Goal: Task Accomplishment & Management: Use online tool/utility

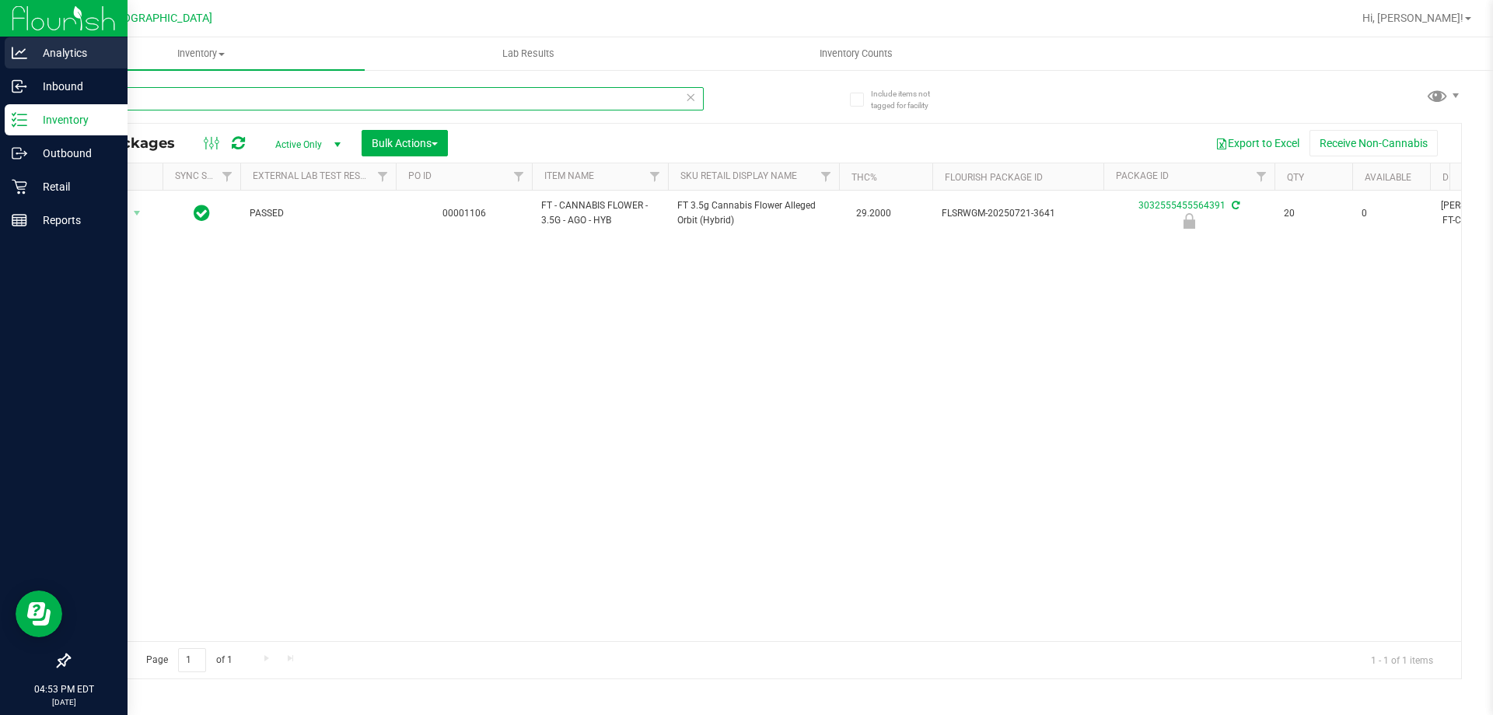
drag, startPoint x: 150, startPoint y: 107, endPoint x: 0, endPoint y: 61, distance: 157.2
click at [0, 61] on div "Analytics Inbound Inventory Outbound Retail Reports 04:53 PM EDT [DATE] 08/24 […" at bounding box center [746, 357] width 1493 height 715
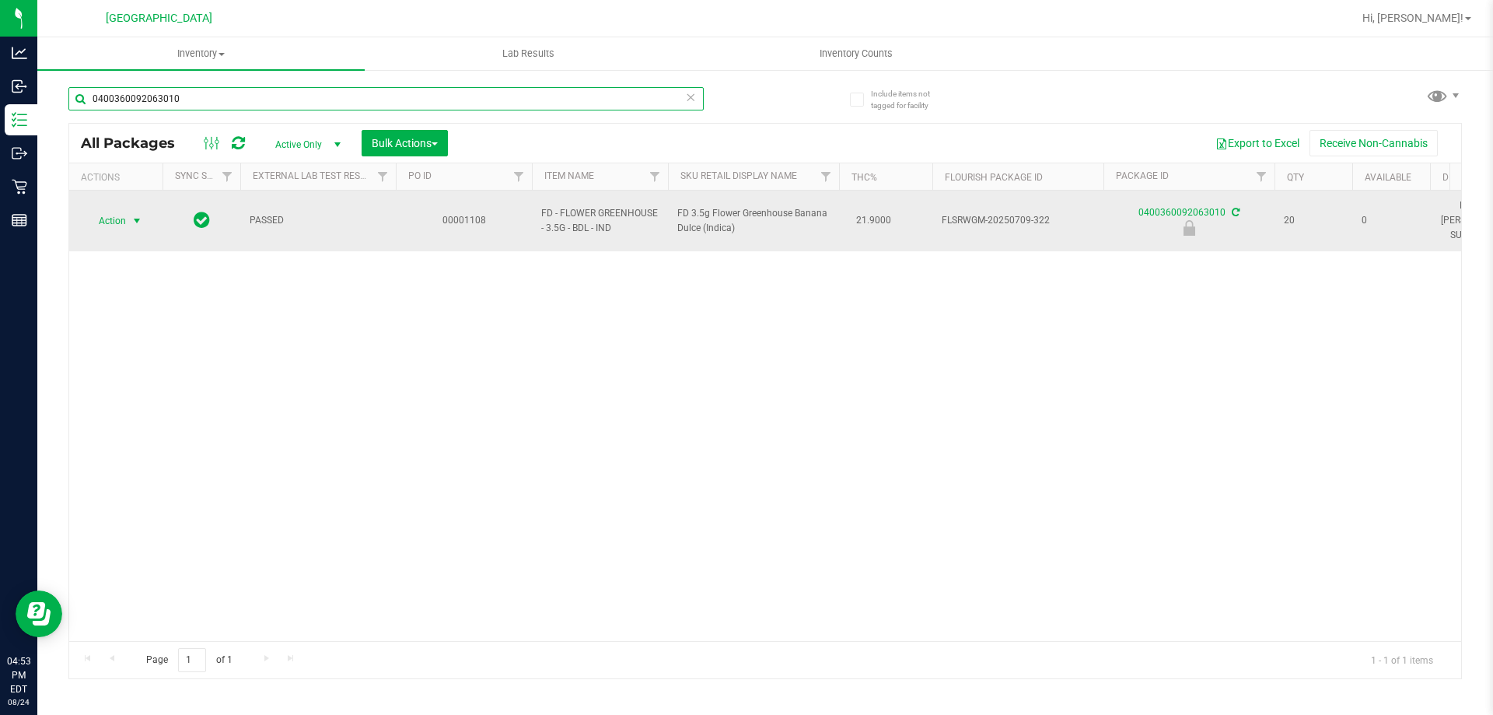
type input "0400360092063010"
click at [126, 212] on span "Action" at bounding box center [106, 221] width 42 height 22
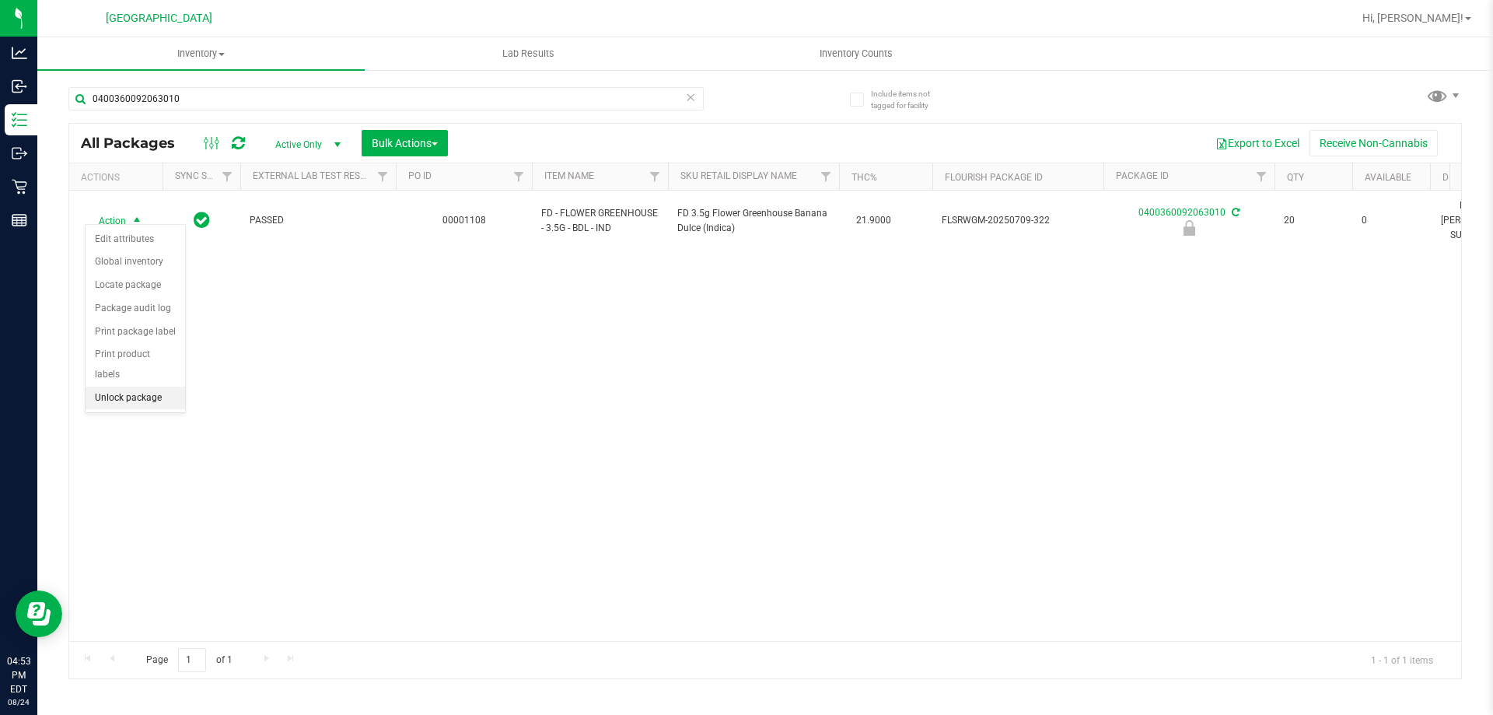
click at [146, 386] on li "Unlock package" at bounding box center [136, 397] width 100 height 23
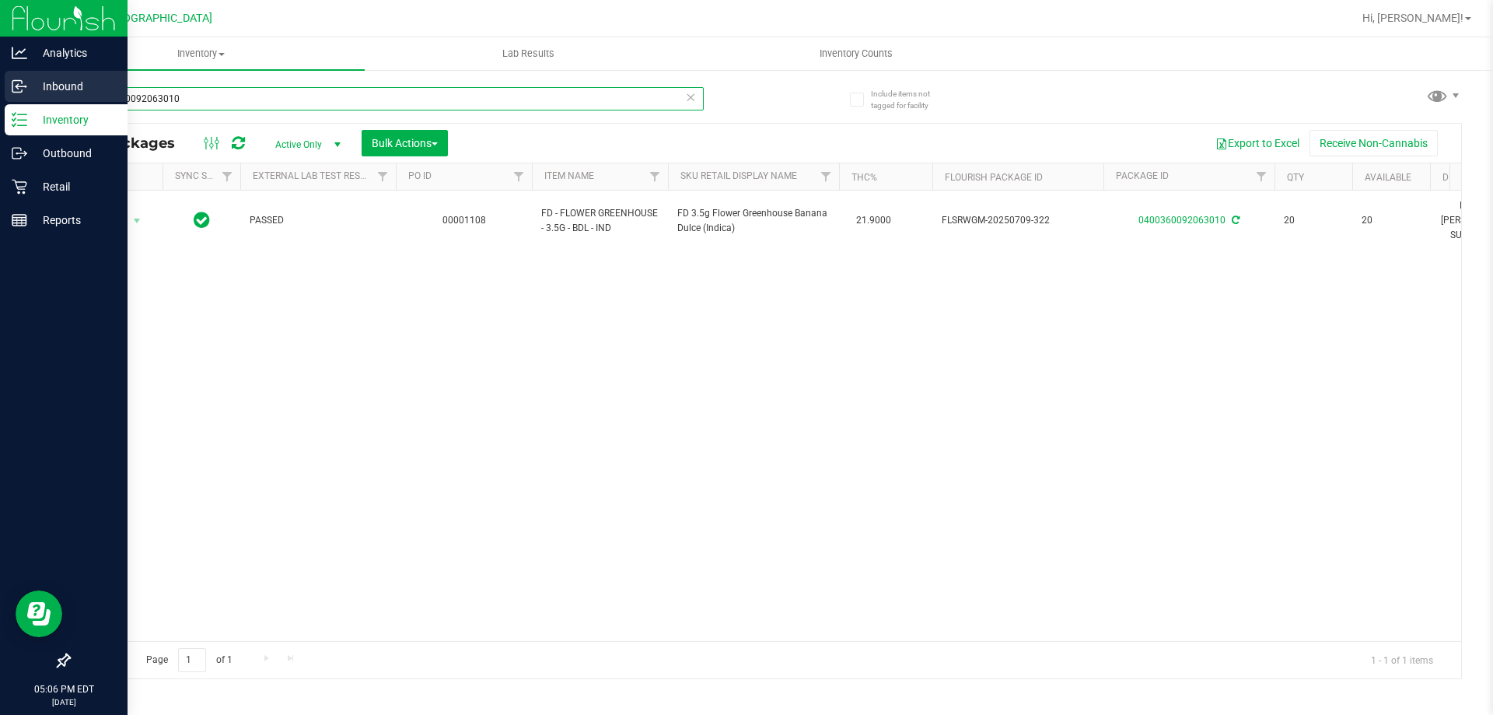
drag, startPoint x: 216, startPoint y: 91, endPoint x: 0, endPoint y: 91, distance: 216.2
click at [0, 91] on div "Analytics Inbound Inventory Outbound Retail Reports 05:06 PM EDT 08/24/2025 08/…" at bounding box center [746, 357] width 1493 height 715
type input "\JUL25JGN01-0724"
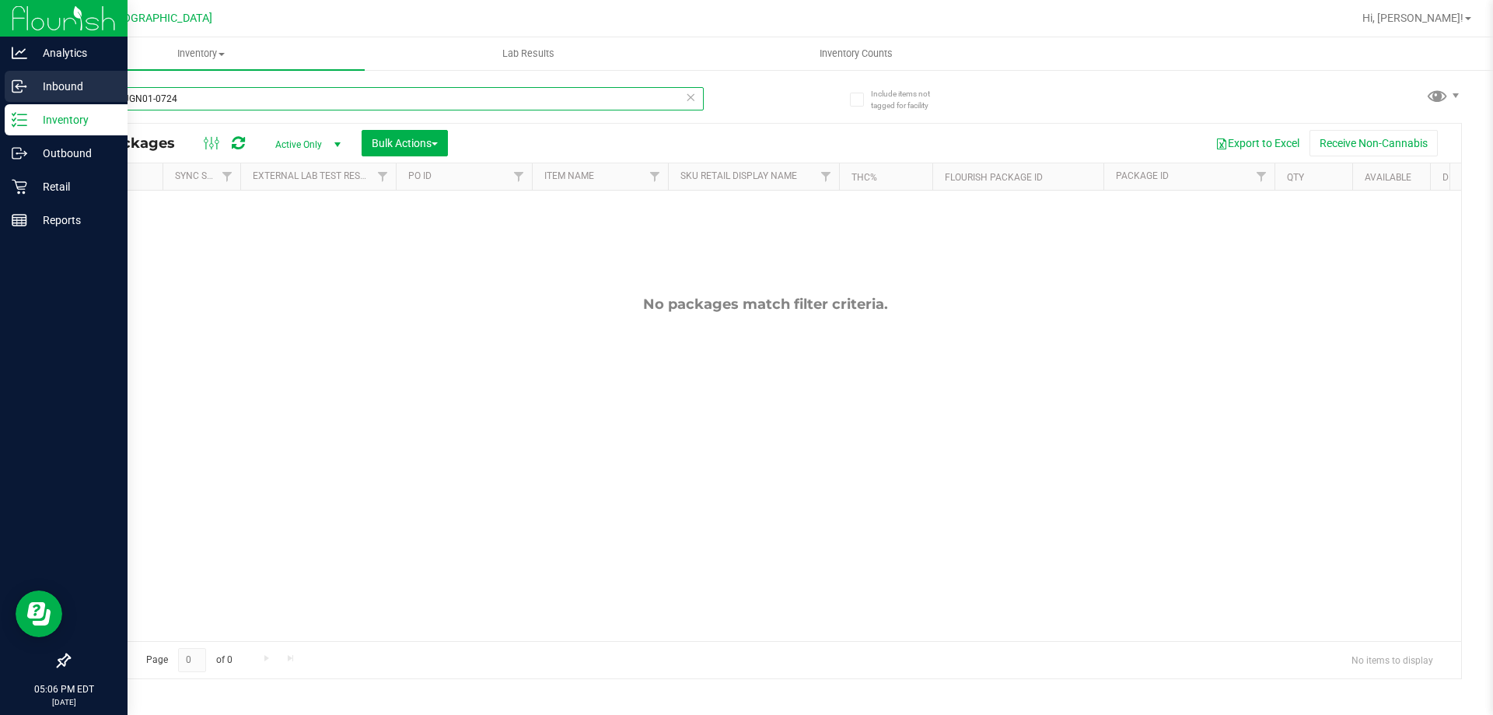
drag, startPoint x: 202, startPoint y: 86, endPoint x: 0, endPoint y: 73, distance: 202.6
click at [0, 74] on div "Analytics Inbound Inventory Outbound Retail Reports 05:06 PM EDT 08/24/2025 08/…" at bounding box center [746, 357] width 1493 height 715
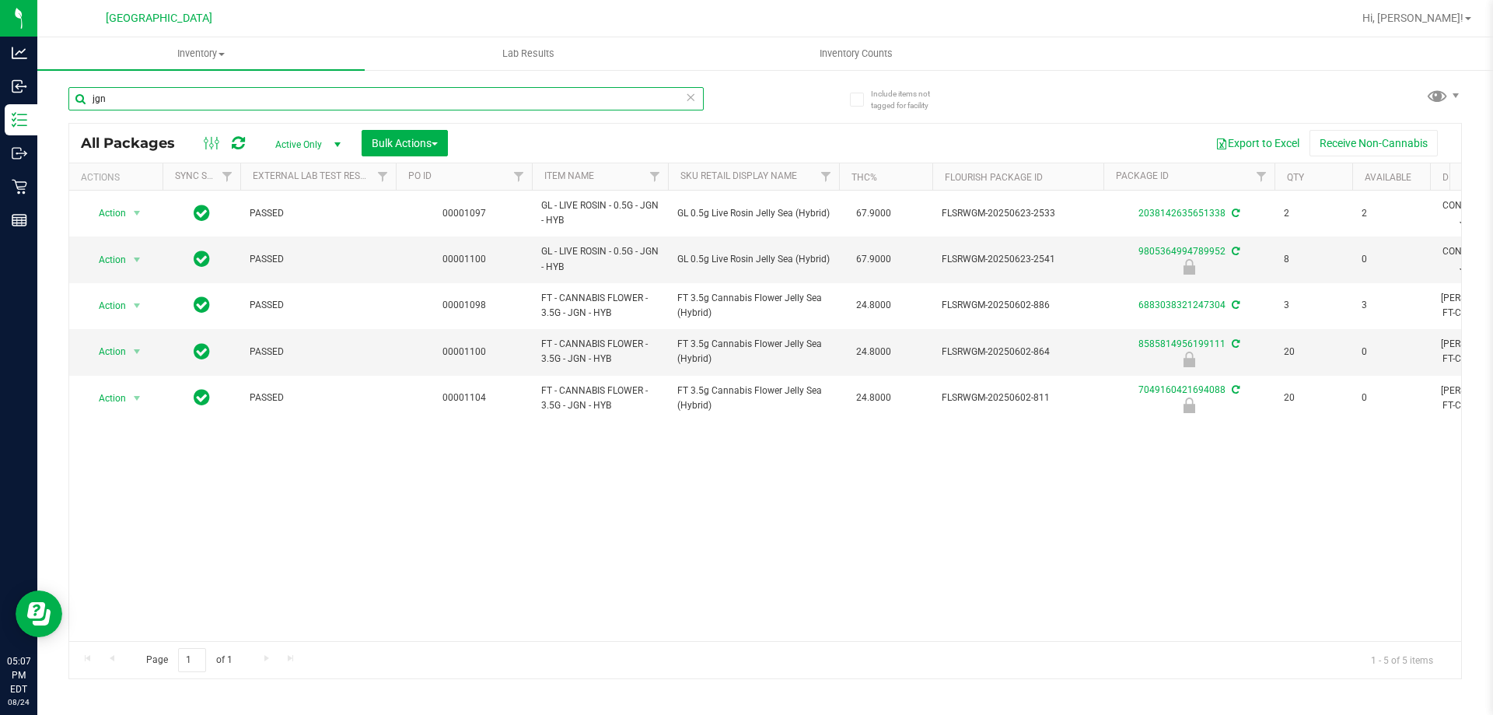
type input "jgn"
click at [607, 463] on div "Action Action Adjust qty Create package Edit attributes Global inventory Locate…" at bounding box center [765, 416] width 1392 height 450
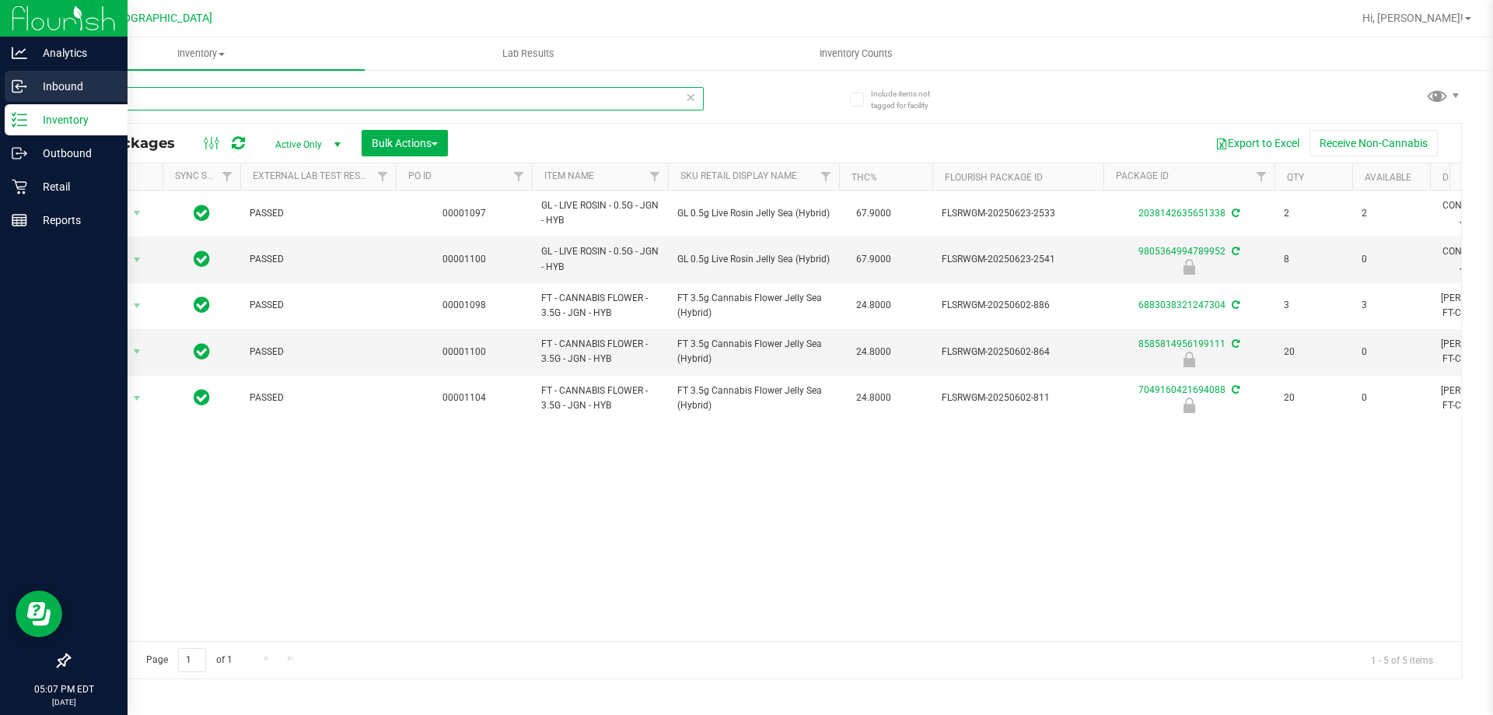
drag, startPoint x: 162, startPoint y: 98, endPoint x: 0, endPoint y: 100, distance: 161.8
click at [0, 100] on div "Analytics Inbound Inventory Outbound Retail Reports 05:07 PM EDT 08/24/2025 08/…" at bounding box center [746, 357] width 1493 height 715
click at [93, 118] on p "Inventory" at bounding box center [73, 119] width 93 height 19
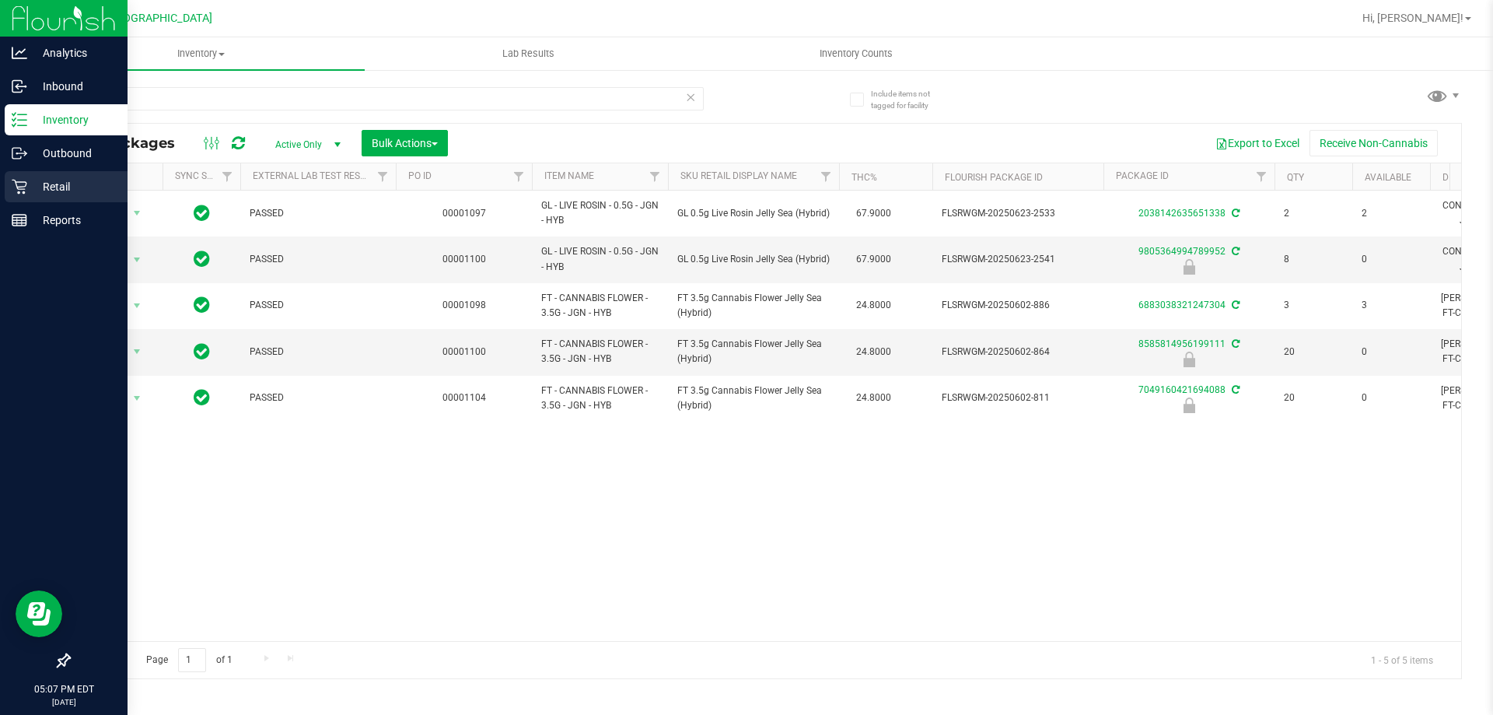
click at [64, 171] on div "Retail" at bounding box center [66, 186] width 123 height 31
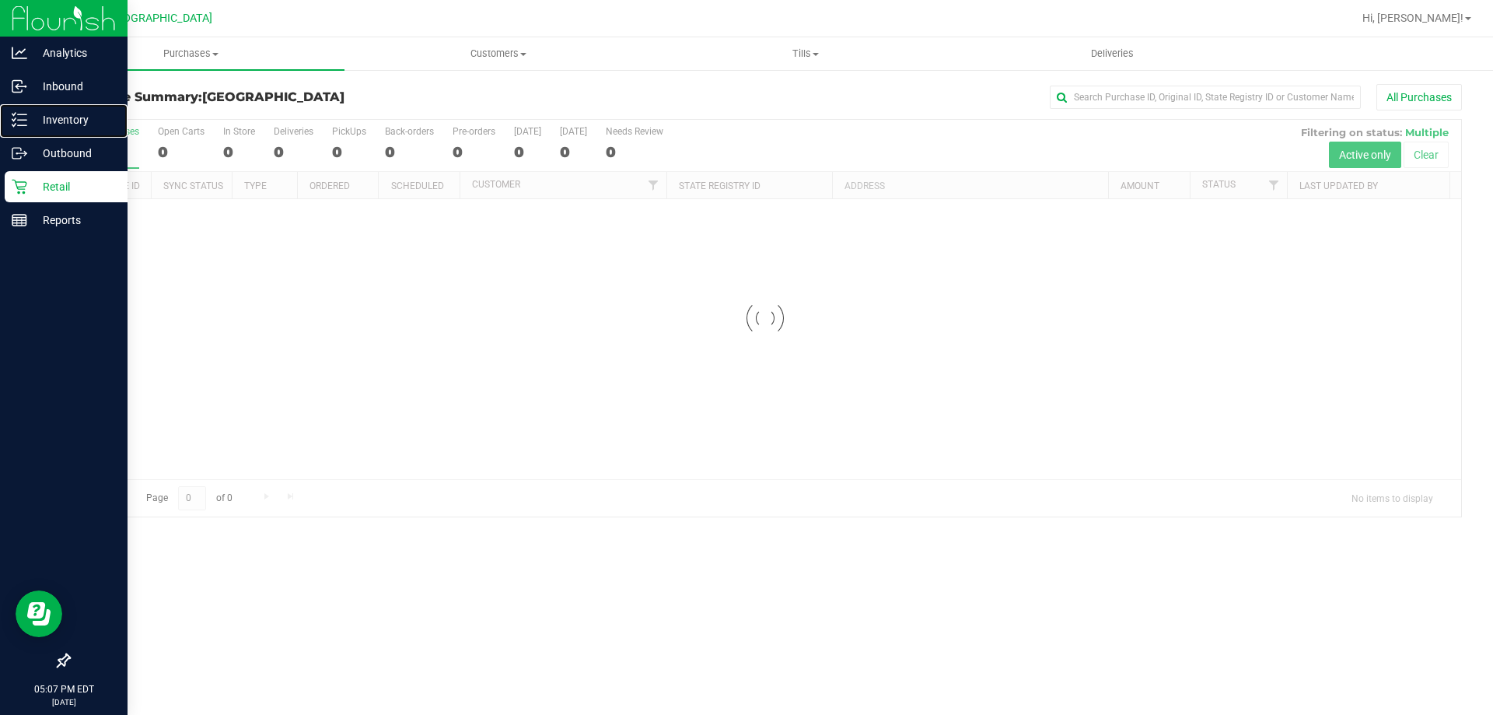
click at [71, 117] on p "Inventory" at bounding box center [73, 119] width 93 height 19
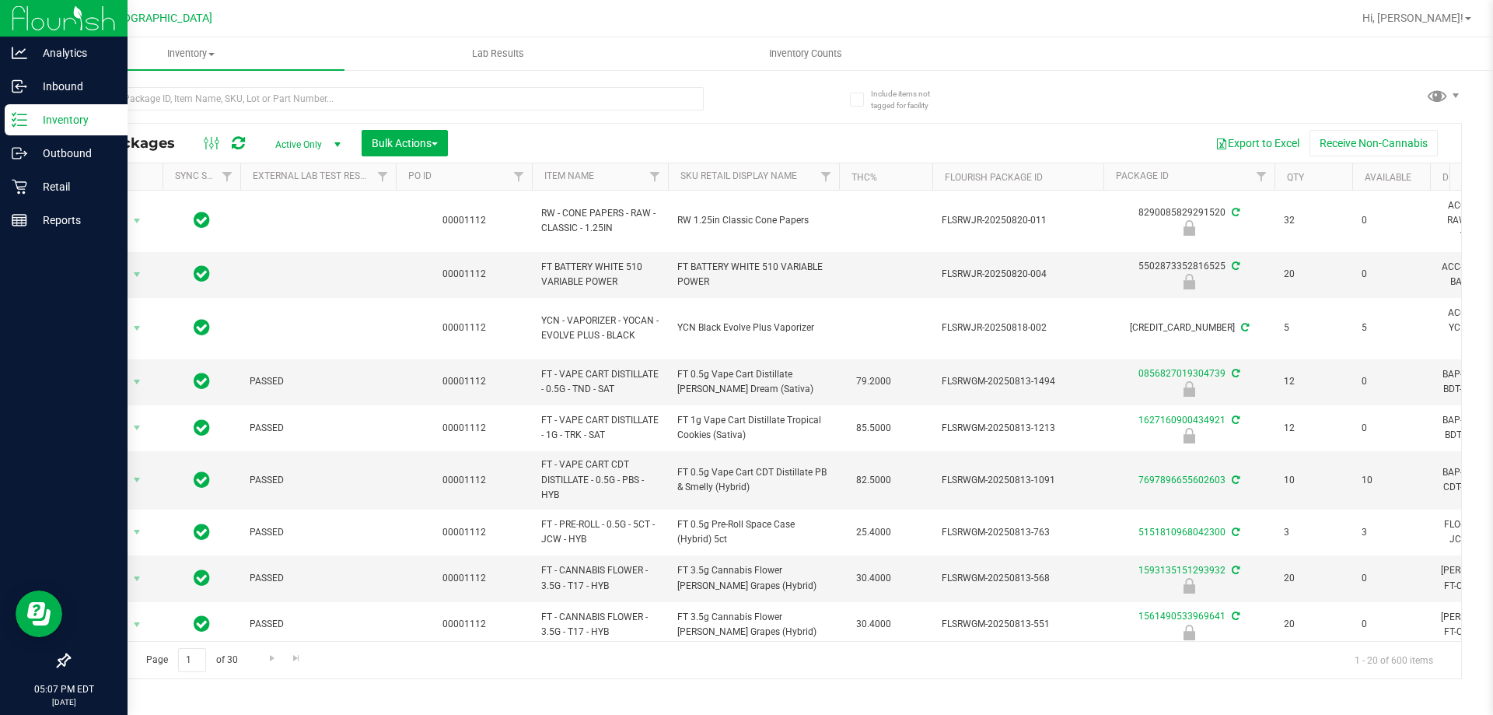
click at [319, 137] on span "Active Only" at bounding box center [305, 145] width 86 height 22
click at [291, 235] on li "All" at bounding box center [304, 238] width 84 height 23
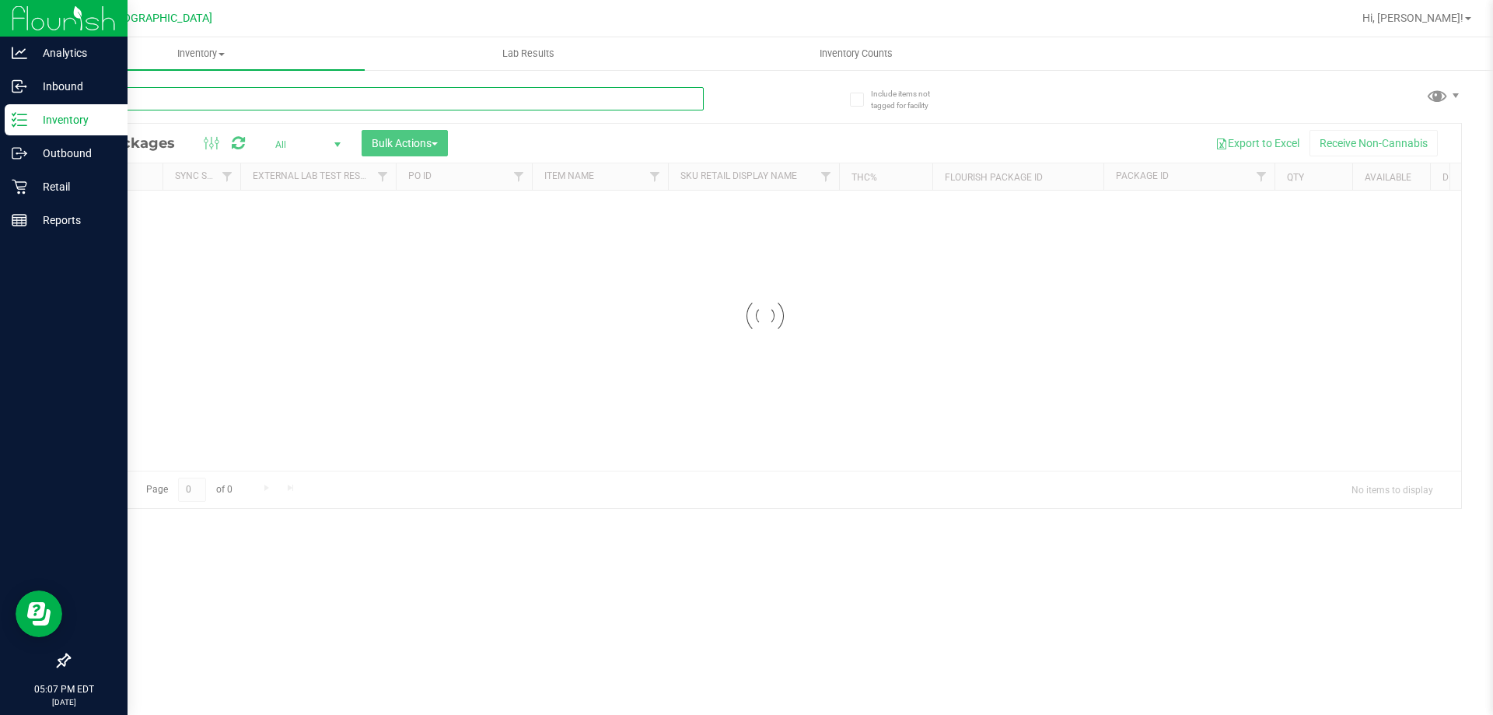
click at [268, 97] on input "text" at bounding box center [385, 98] width 635 height 23
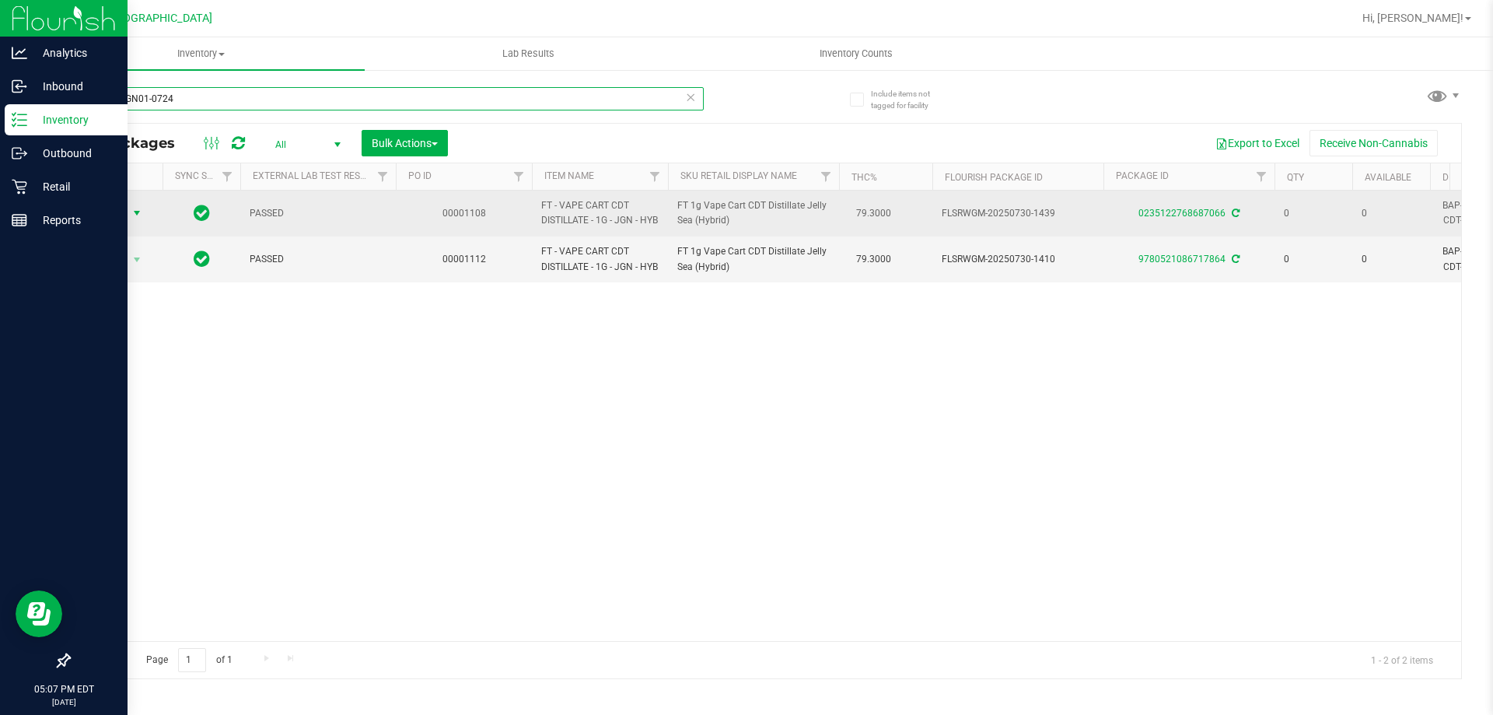
type input "JUL25JGN01-0724"
click at [110, 216] on span "Action" at bounding box center [106, 213] width 42 height 22
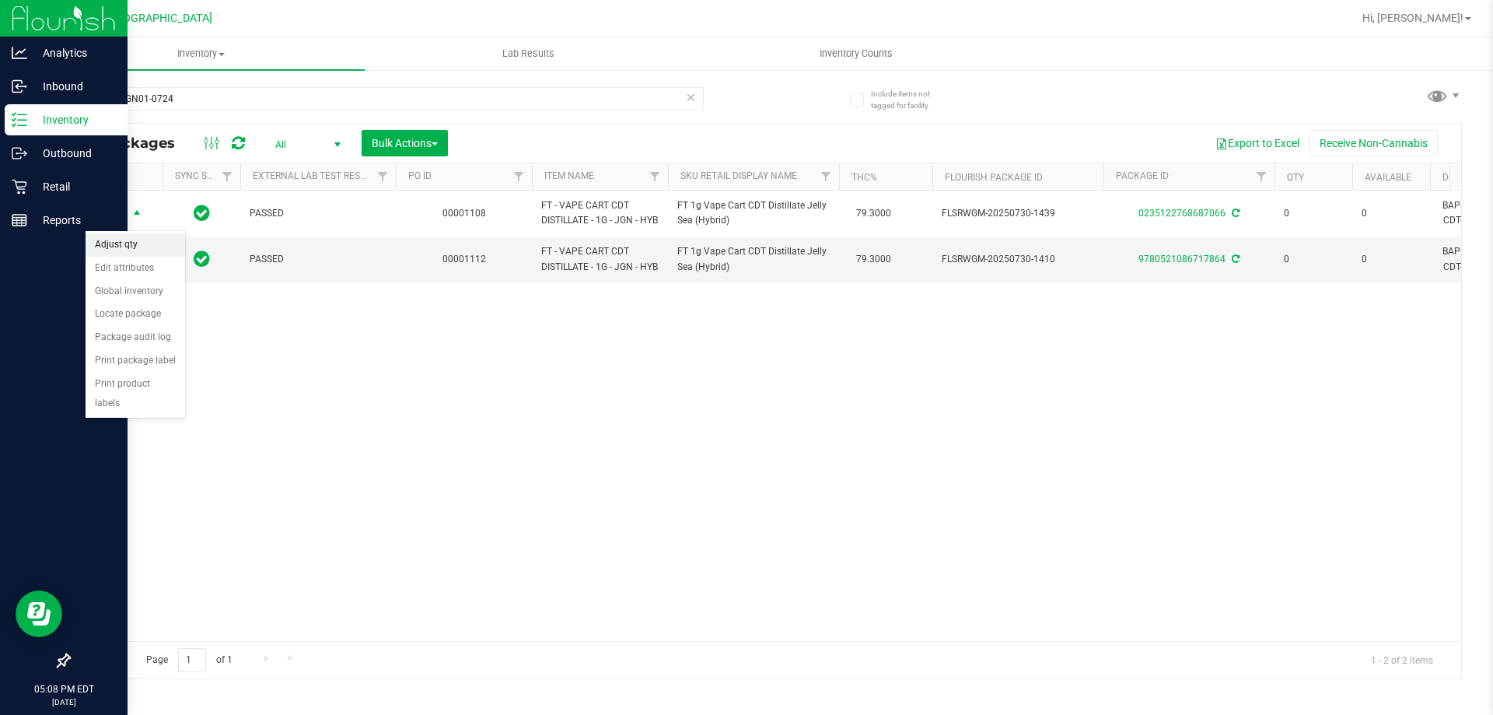
click at [159, 240] on li "Adjust qty" at bounding box center [136, 244] width 100 height 23
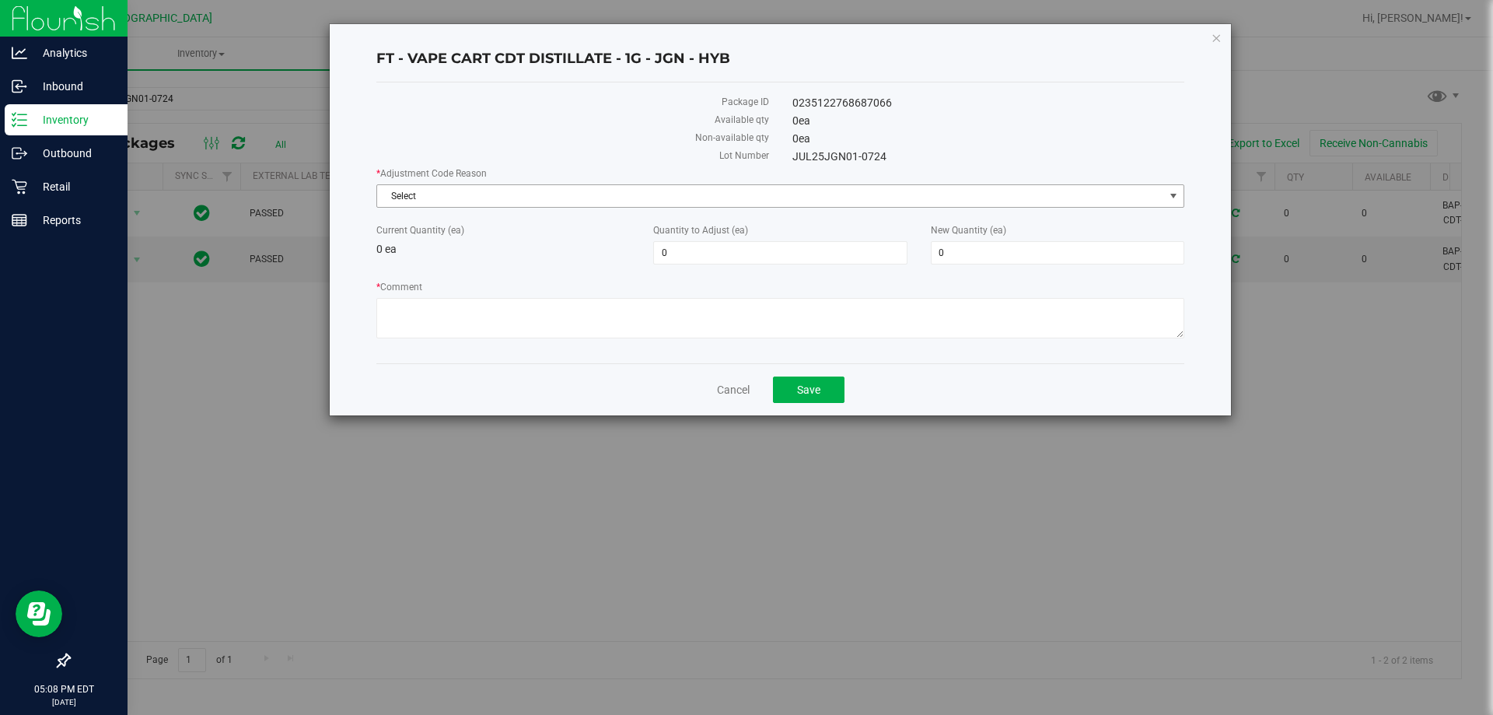
click at [540, 200] on span "Select" at bounding box center [770, 196] width 787 height 22
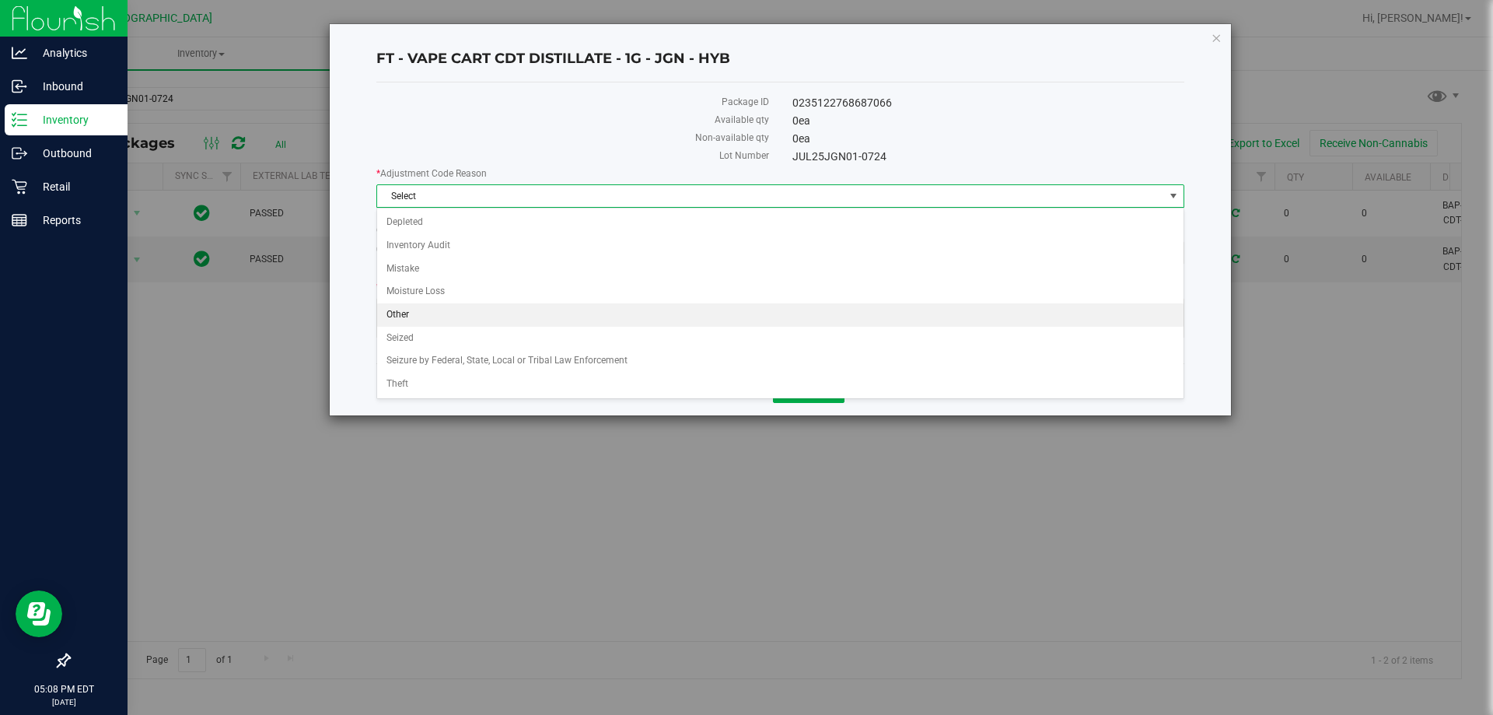
click at [425, 309] on li "Other" at bounding box center [780, 314] width 806 height 23
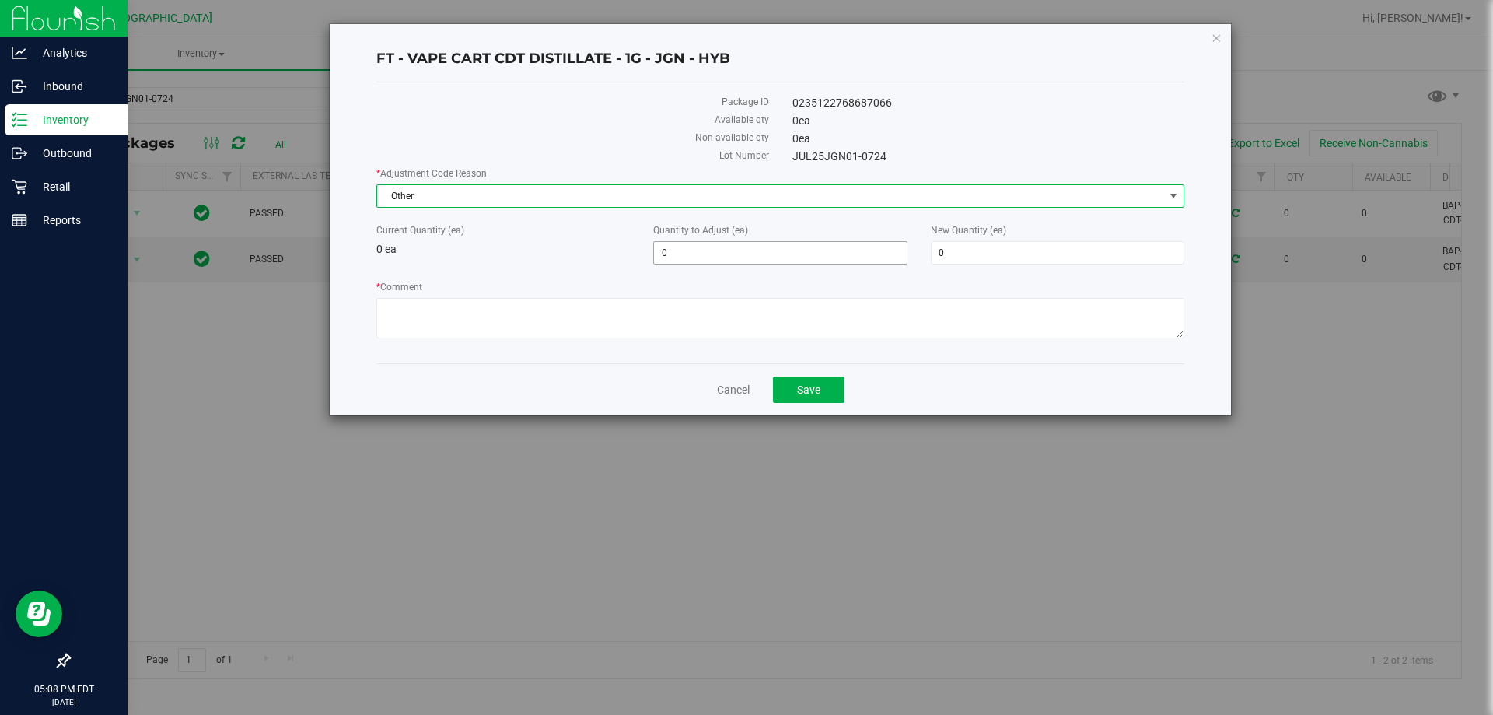
click at [709, 253] on span "0 0" at bounding box center [780, 252] width 254 height 23
type input "1"
click at [593, 213] on div "* Adjustment Code Reason Other Select Depleted Inventory Audit Mistake Moisture…" at bounding box center [780, 254] width 808 height 177
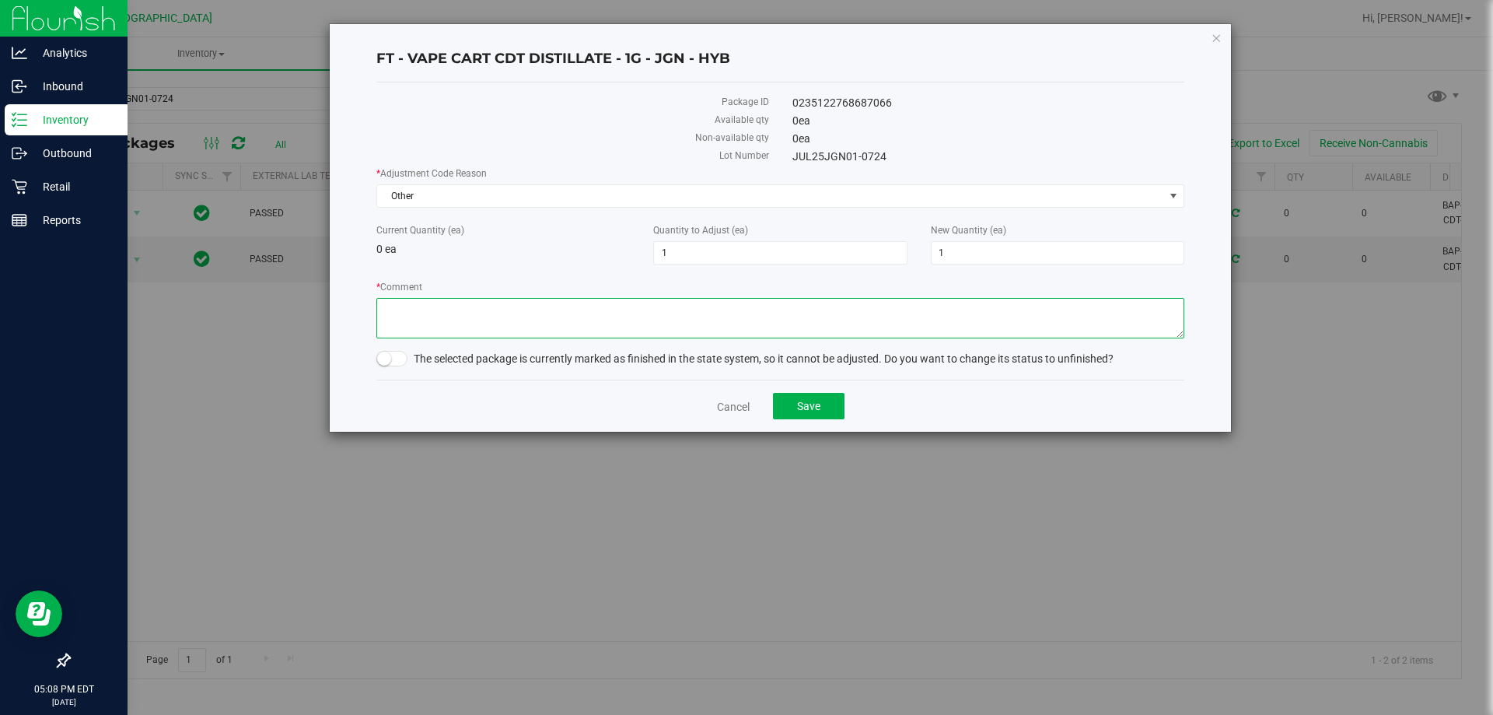
click at [550, 304] on textarea "* Comment" at bounding box center [780, 318] width 808 height 40
click at [404, 356] on span at bounding box center [391, 359] width 31 height 16
click at [432, 317] on textarea "* Comment" at bounding box center [780, 318] width 808 height 40
click at [435, 306] on textarea "* Comment" at bounding box center [780, 318] width 808 height 40
type textarea "customer switched at POS. item did not leave store. added back in inventory aft…"
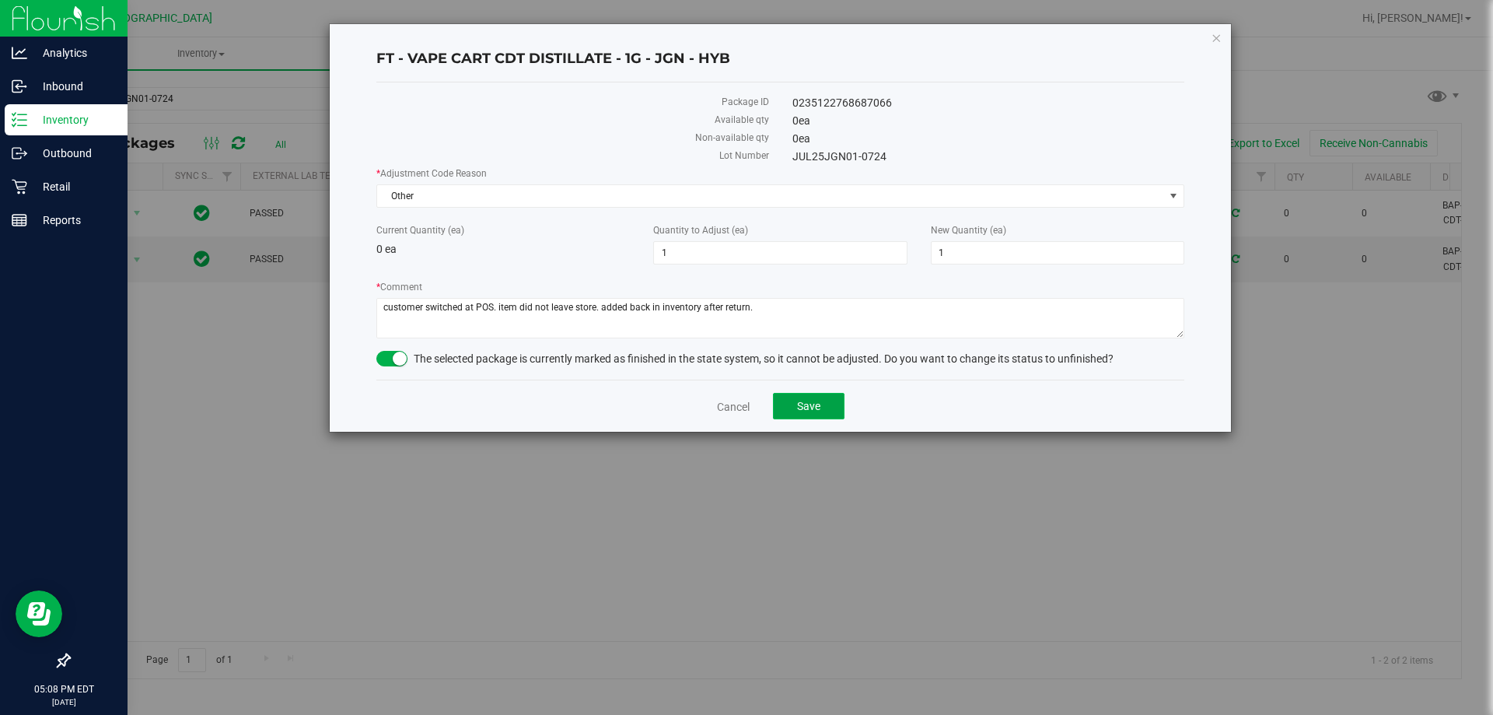
click at [816, 407] on span "Save" at bounding box center [808, 406] width 23 height 12
